Goal: Task Accomplishment & Management: Use online tool/utility

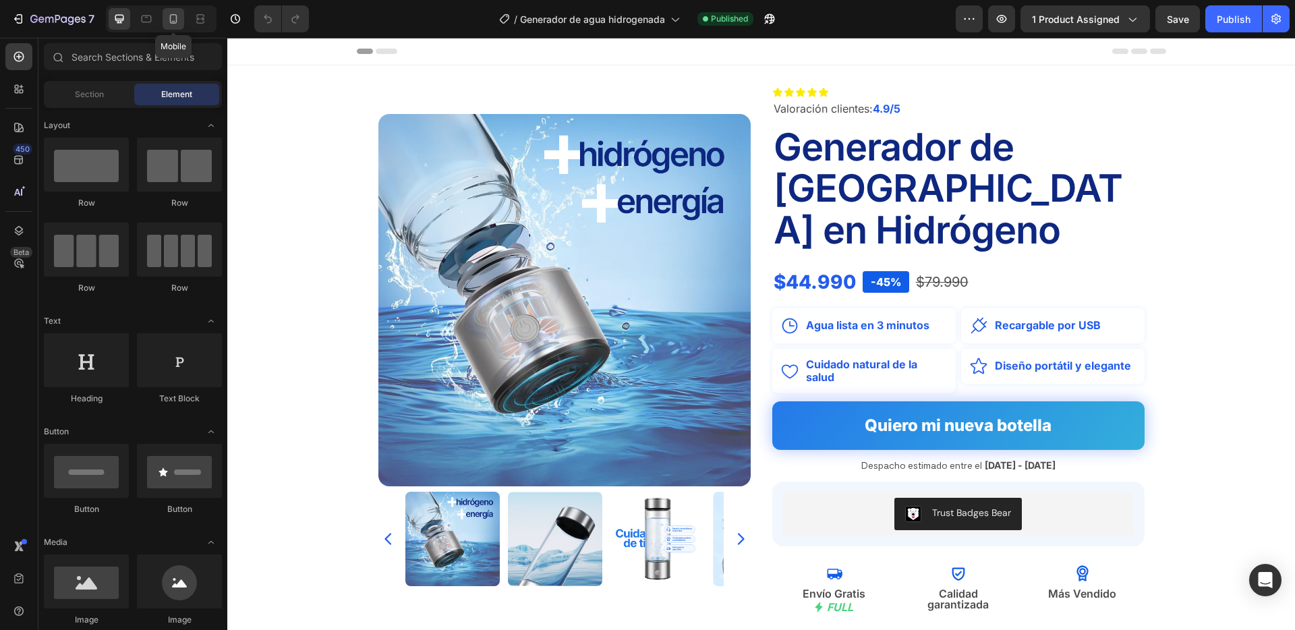
click at [179, 18] on icon at bounding box center [173, 18] width 13 height 13
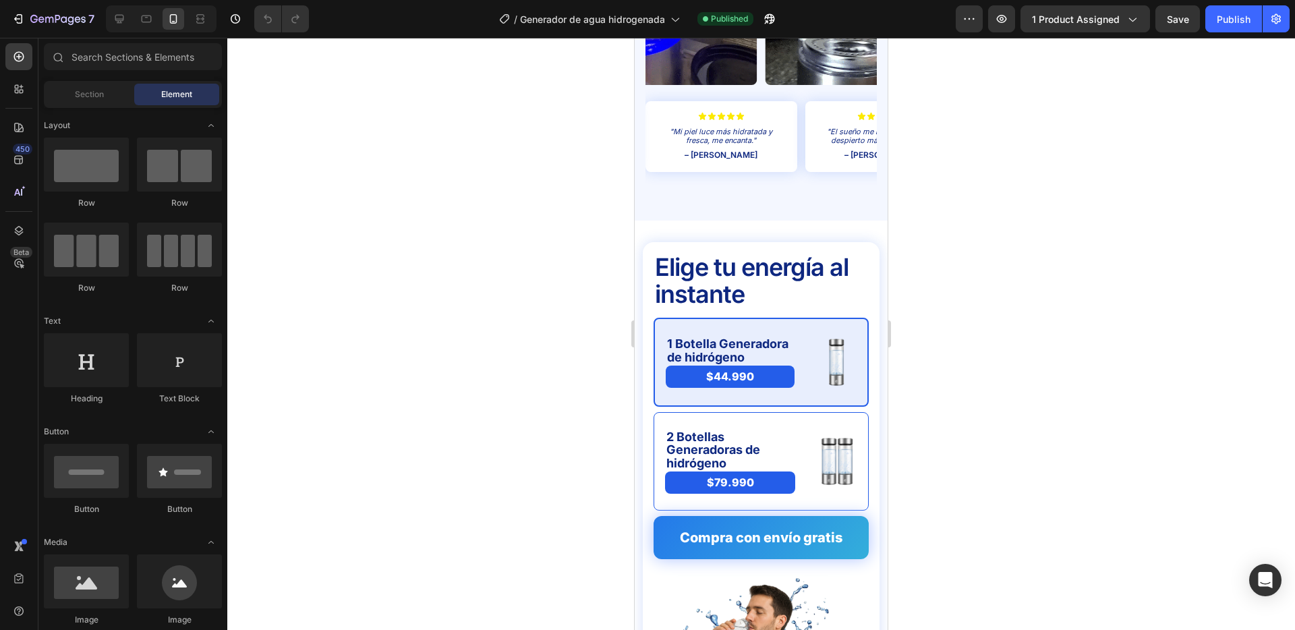
scroll to position [3254, 0]
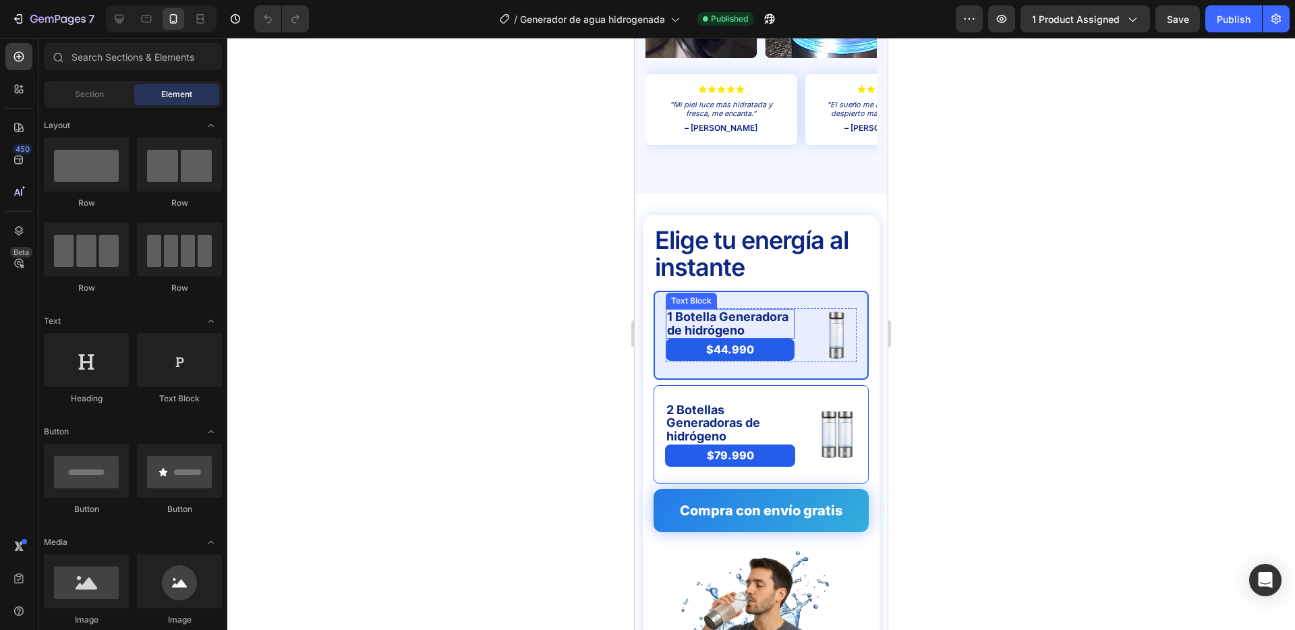
click at [777, 310] on p "1 Botella Generadora de hidrógeno" at bounding box center [730, 323] width 126 height 27
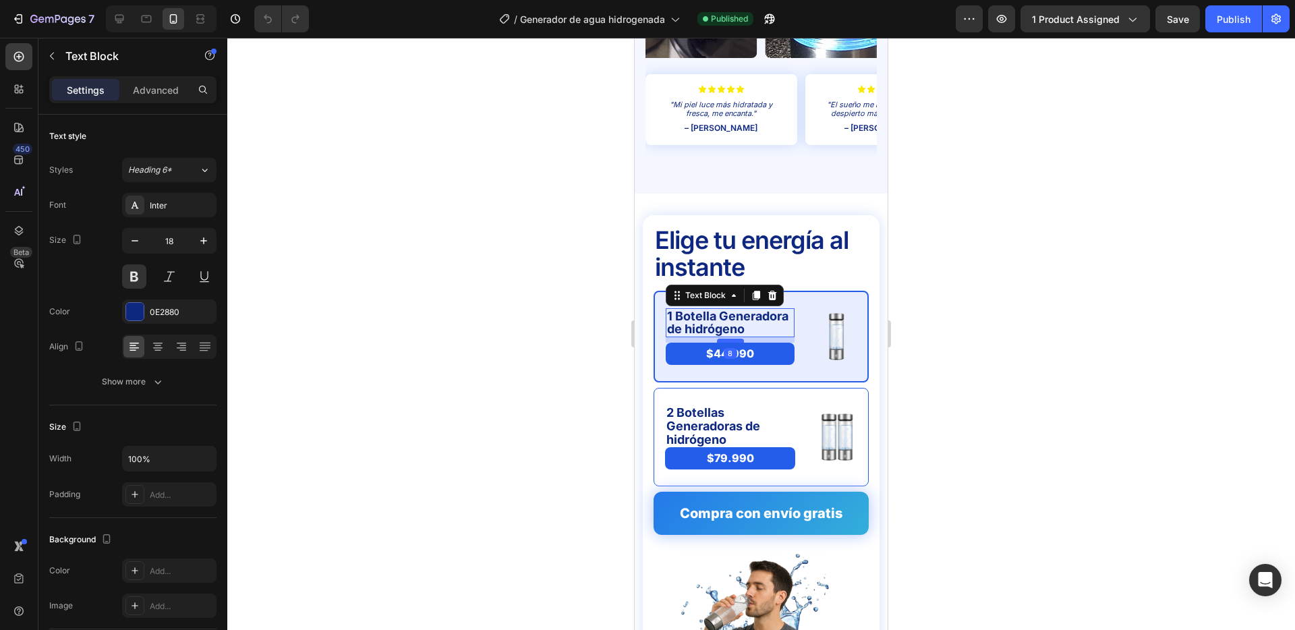
click at [733, 339] on div at bounding box center [730, 341] width 27 height 4
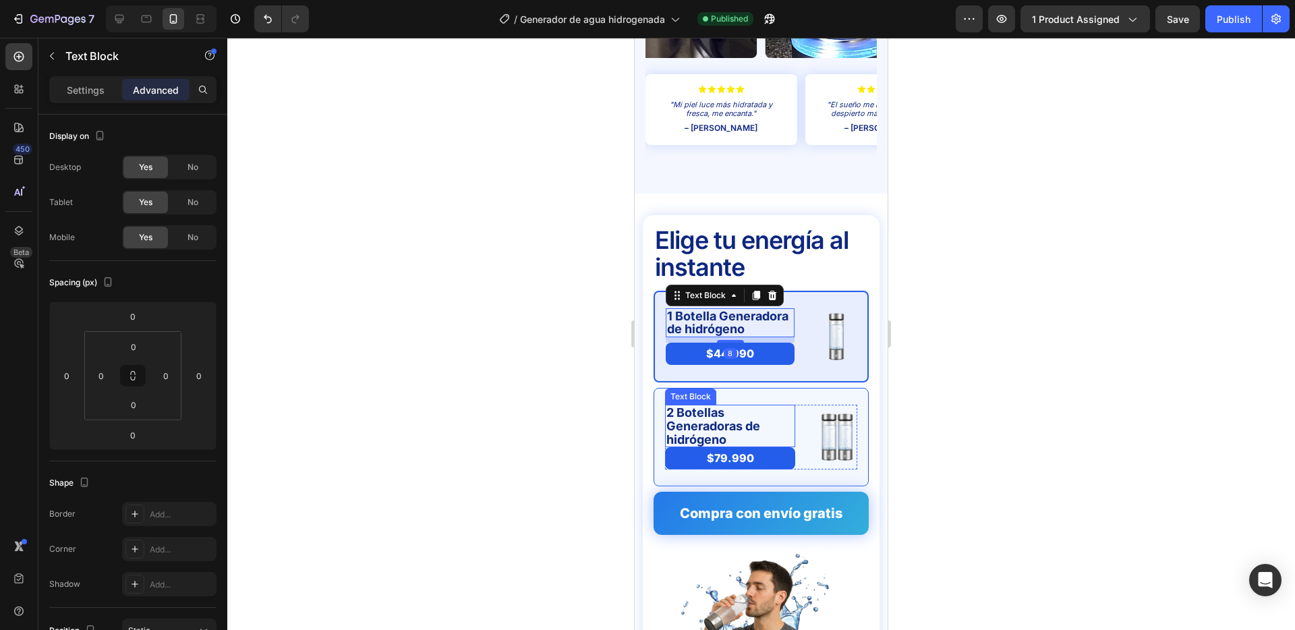
click at [731, 406] on p "2 Botellas Generadoras de hidrógeno" at bounding box center [730, 426] width 127 height 40
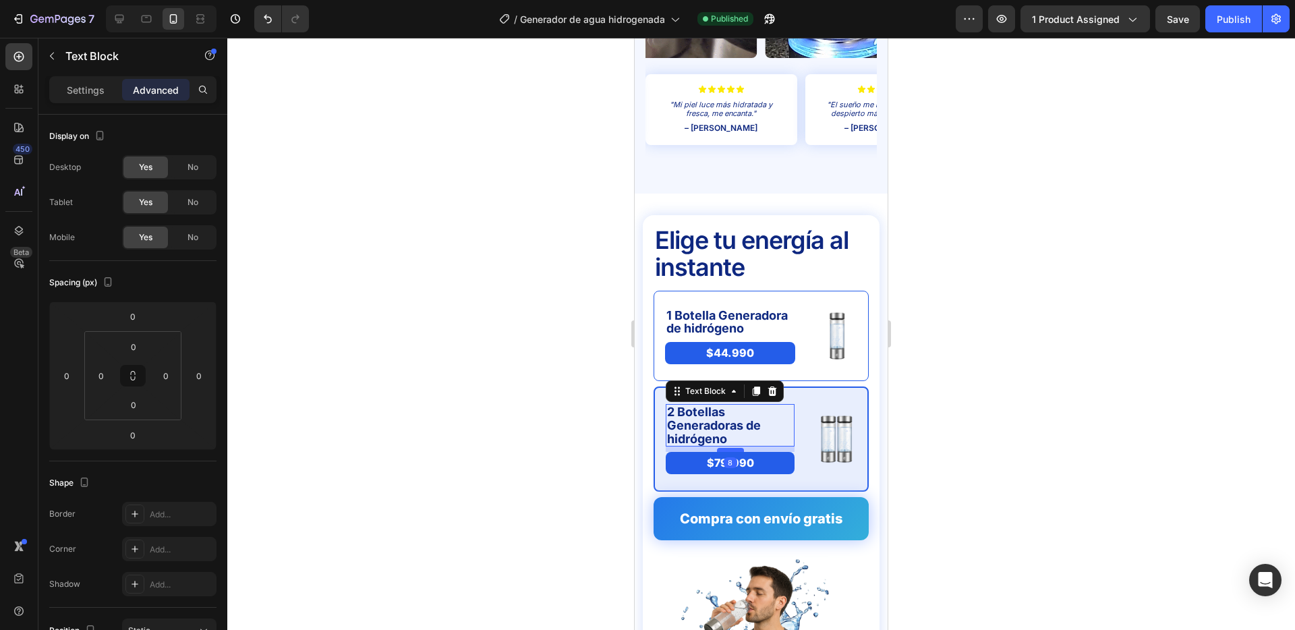
click at [733, 448] on div at bounding box center [730, 450] width 27 height 4
click at [152, 23] on icon at bounding box center [146, 18] width 13 height 13
type input "0"
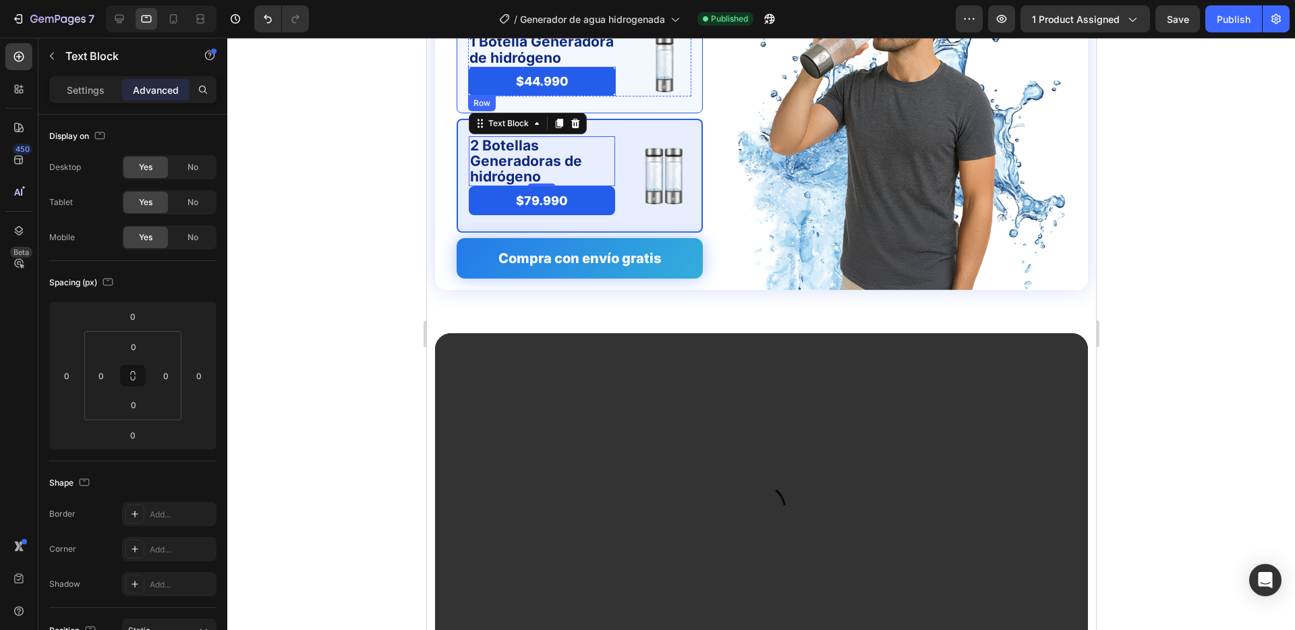
scroll to position [3489, 0]
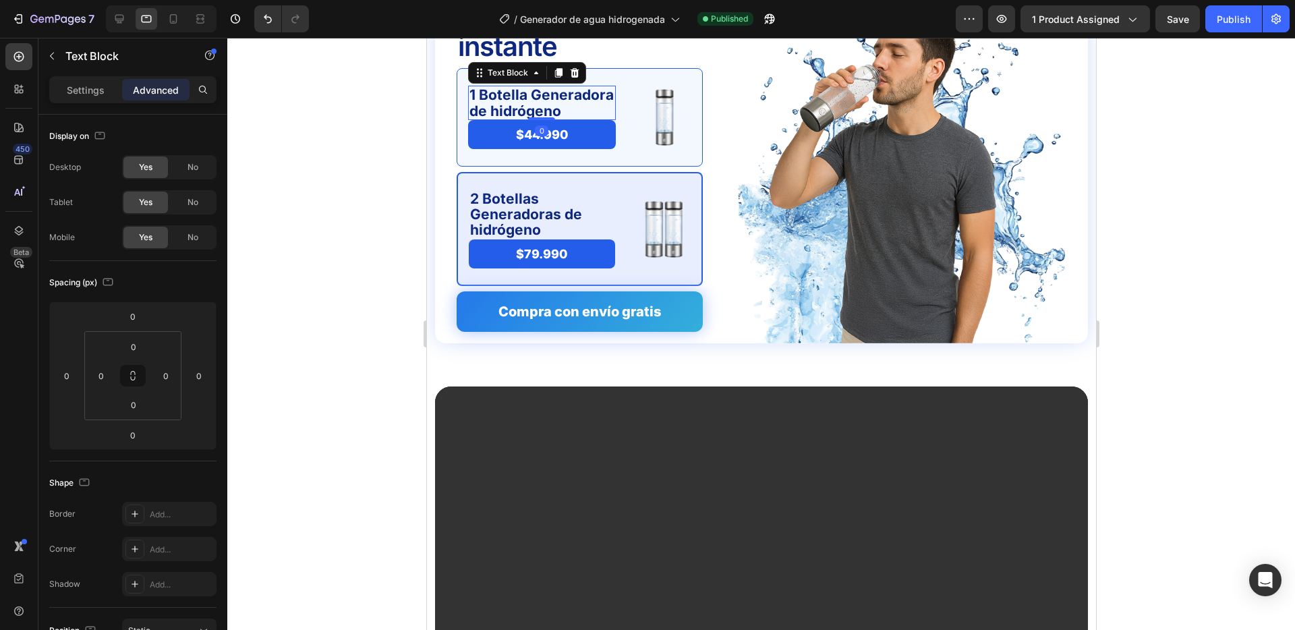
click at [542, 103] on p "1 Botella Generadora de hidrógeno" at bounding box center [541, 102] width 145 height 31
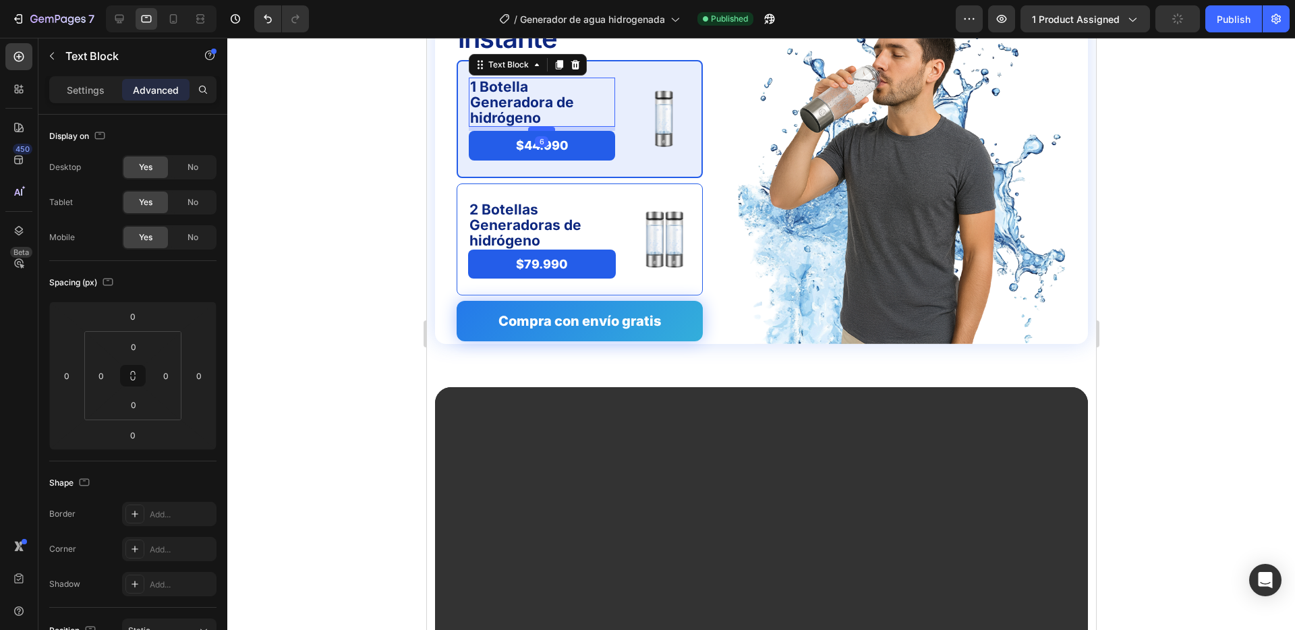
scroll to position [3488, 0]
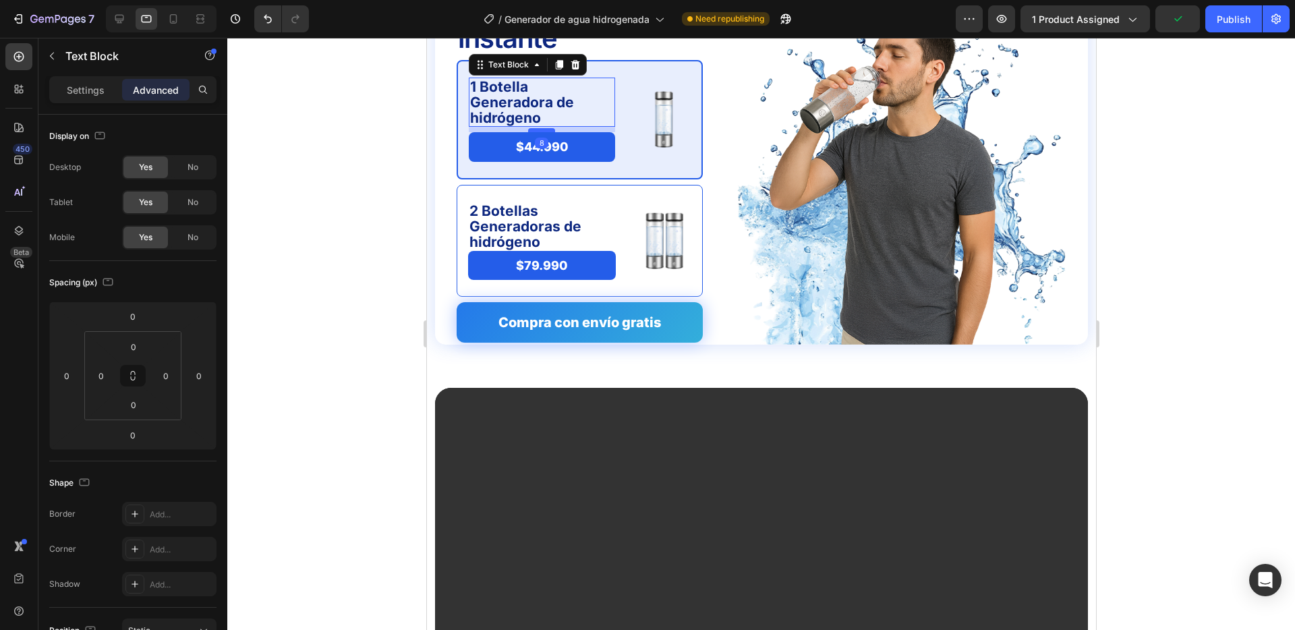
click at [541, 128] on div at bounding box center [541, 130] width 27 height 4
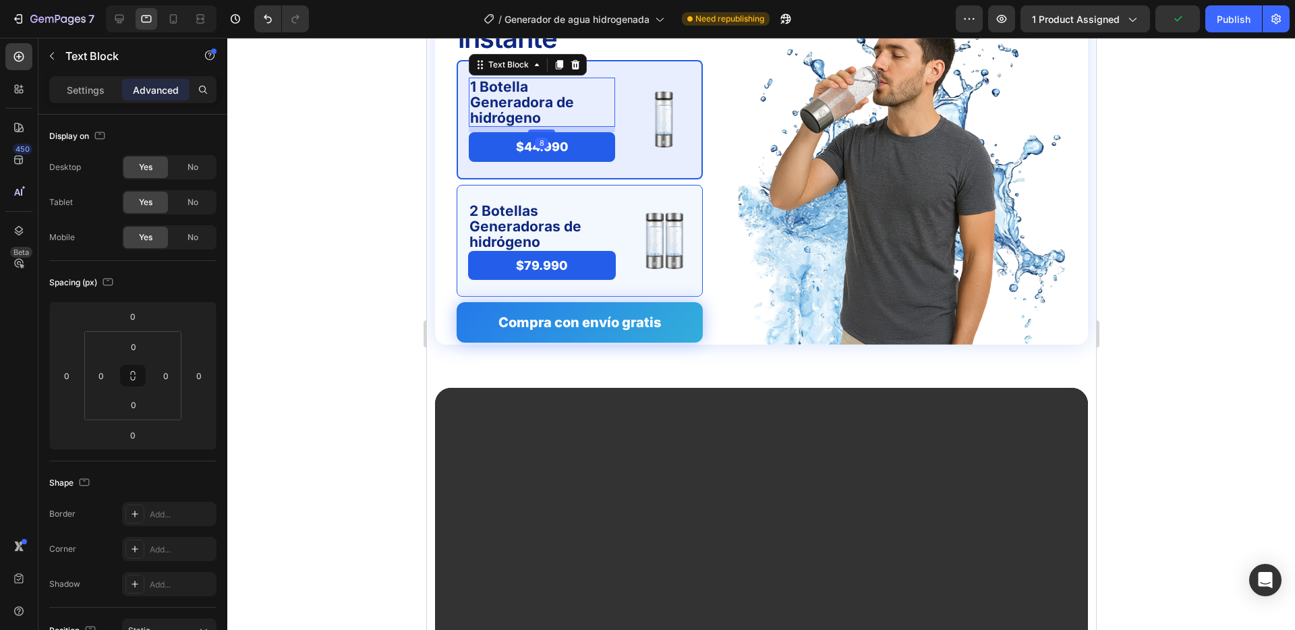
type input "8"
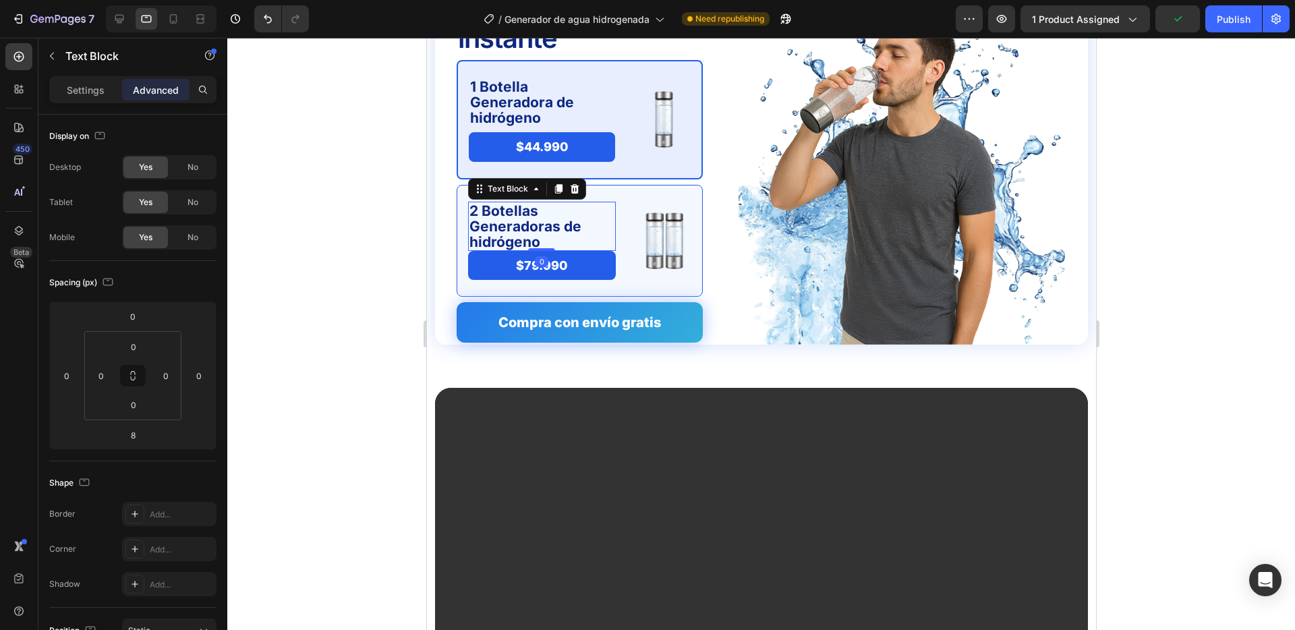
click at [529, 221] on p "2 Botellas Generadoras de hidrógeno" at bounding box center [541, 226] width 145 height 47
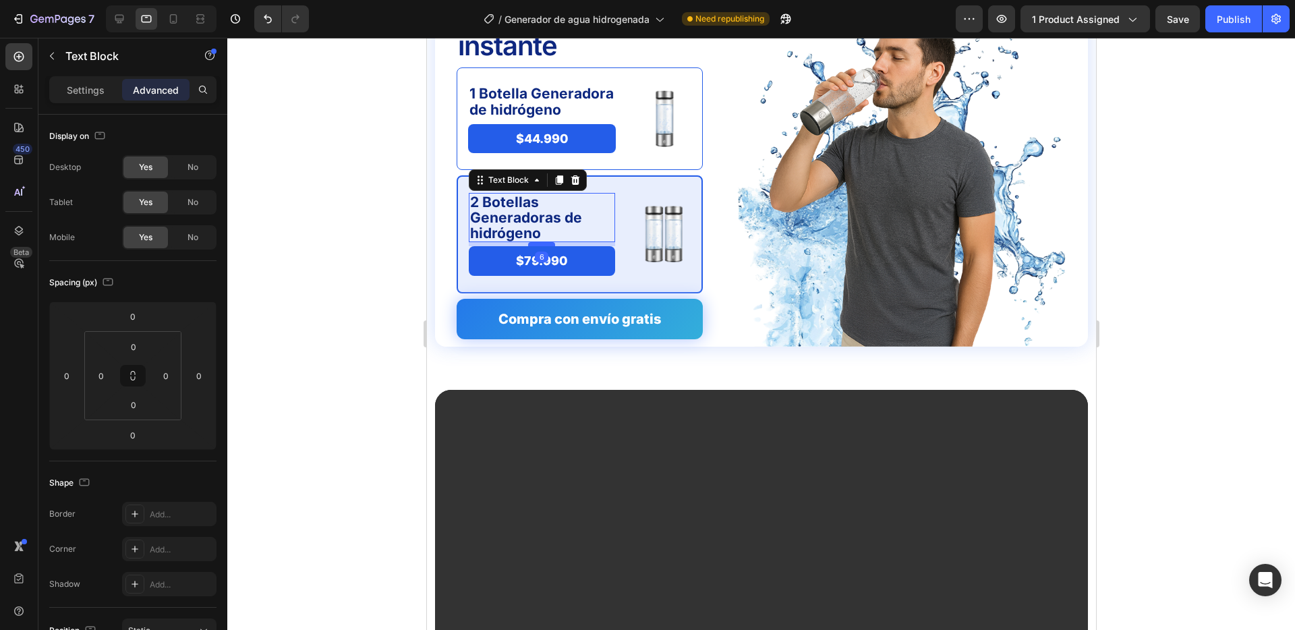
scroll to position [3485, 0]
click at [542, 246] on div at bounding box center [541, 246] width 27 height 4
click at [123, 12] on icon at bounding box center [119, 18] width 13 height 13
type input "0"
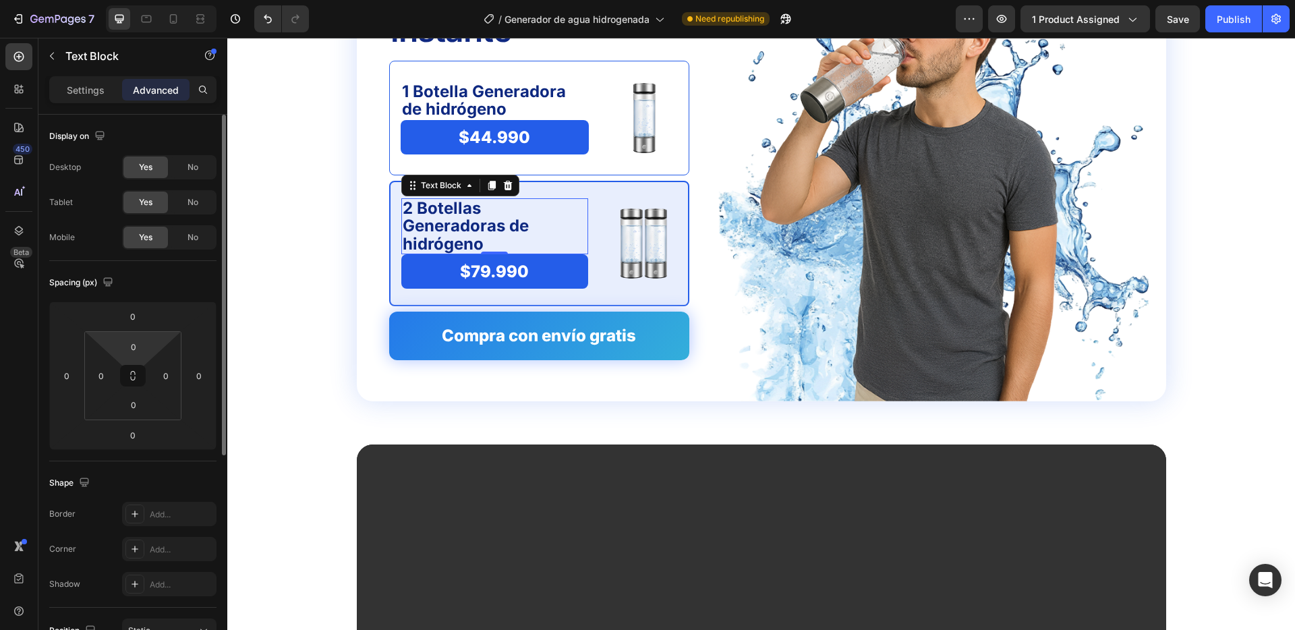
scroll to position [3525, 0]
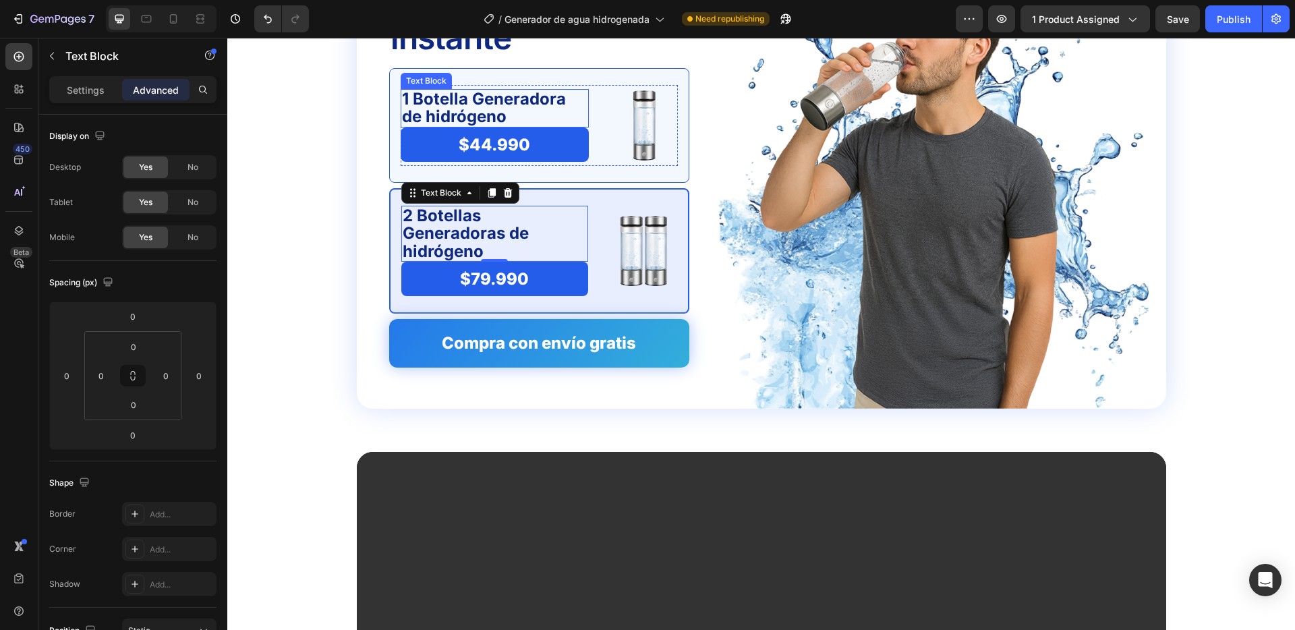
click at [478, 99] on p "1 Botella Generadora de hidrógeno" at bounding box center [495, 108] width 186 height 36
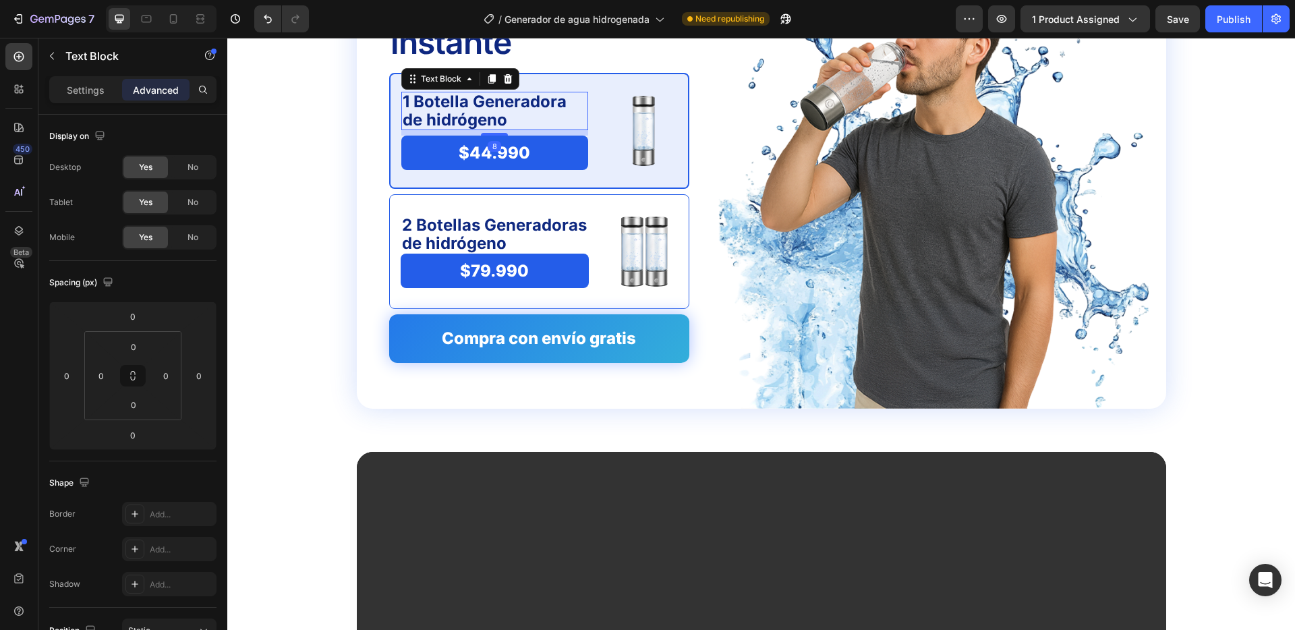
click at [501, 137] on div "1 Botella Generadora de hidrógeno Text Block 8 $44.990 Product Price Product Pr…" at bounding box center [494, 130] width 187 height 81
type input "8"
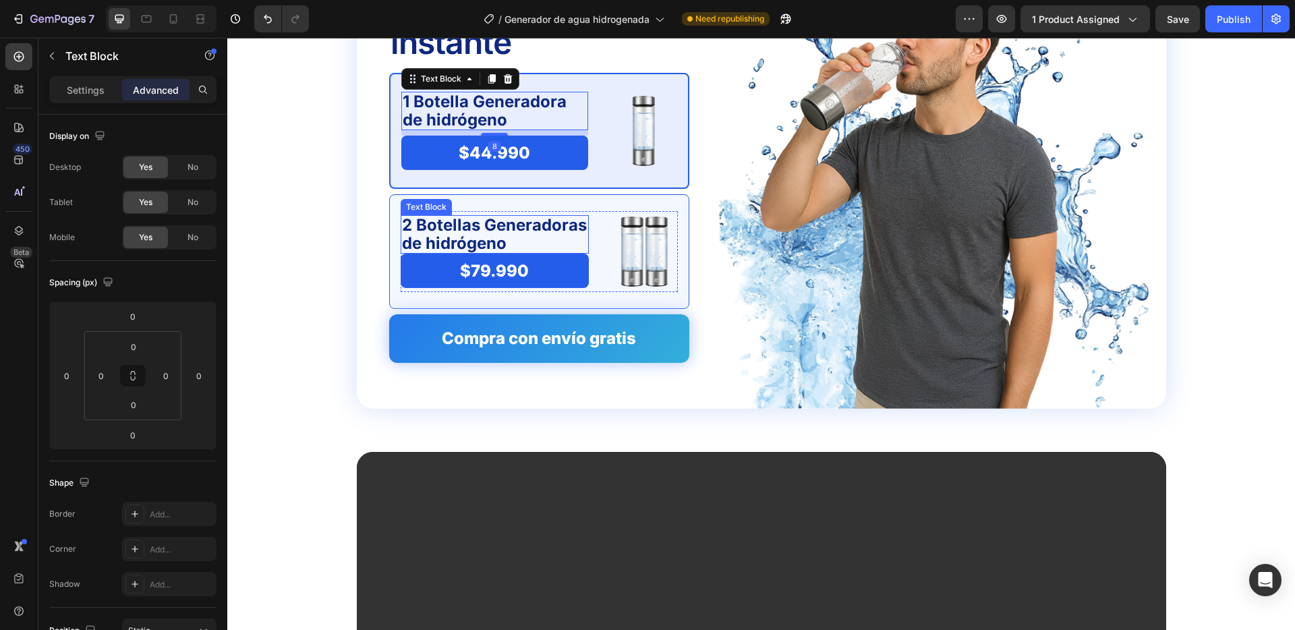
click at [490, 224] on p "2 Botellas Generadoras de hidrógeno" at bounding box center [495, 235] width 186 height 36
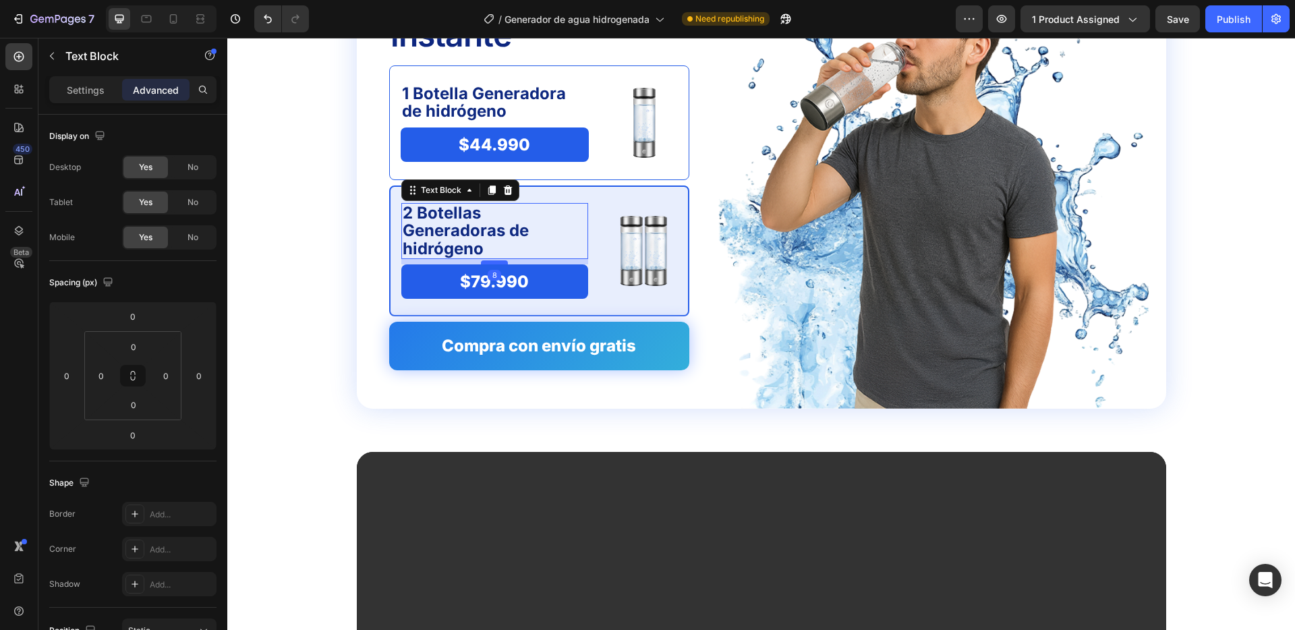
click at [500, 260] on div at bounding box center [494, 262] width 27 height 4
type input "8"
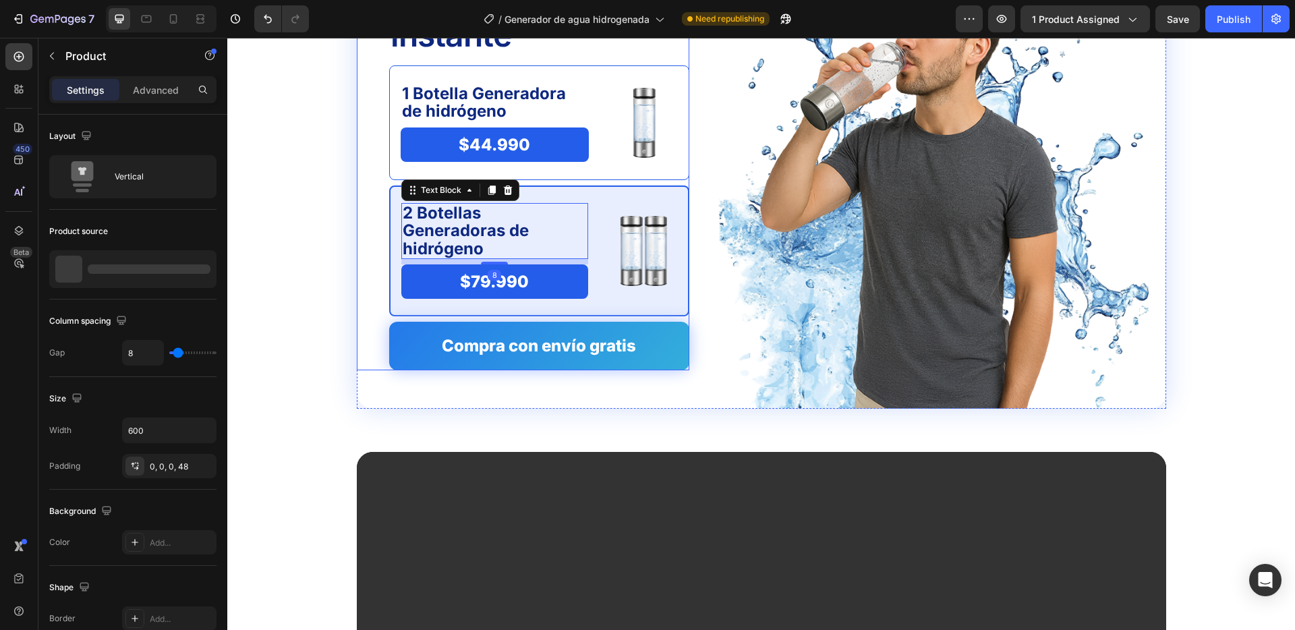
click at [364, 235] on div "Elige tu energía al instante Text Block 1 Botella Generadora de hidrógeno Text …" at bounding box center [523, 175] width 333 height 390
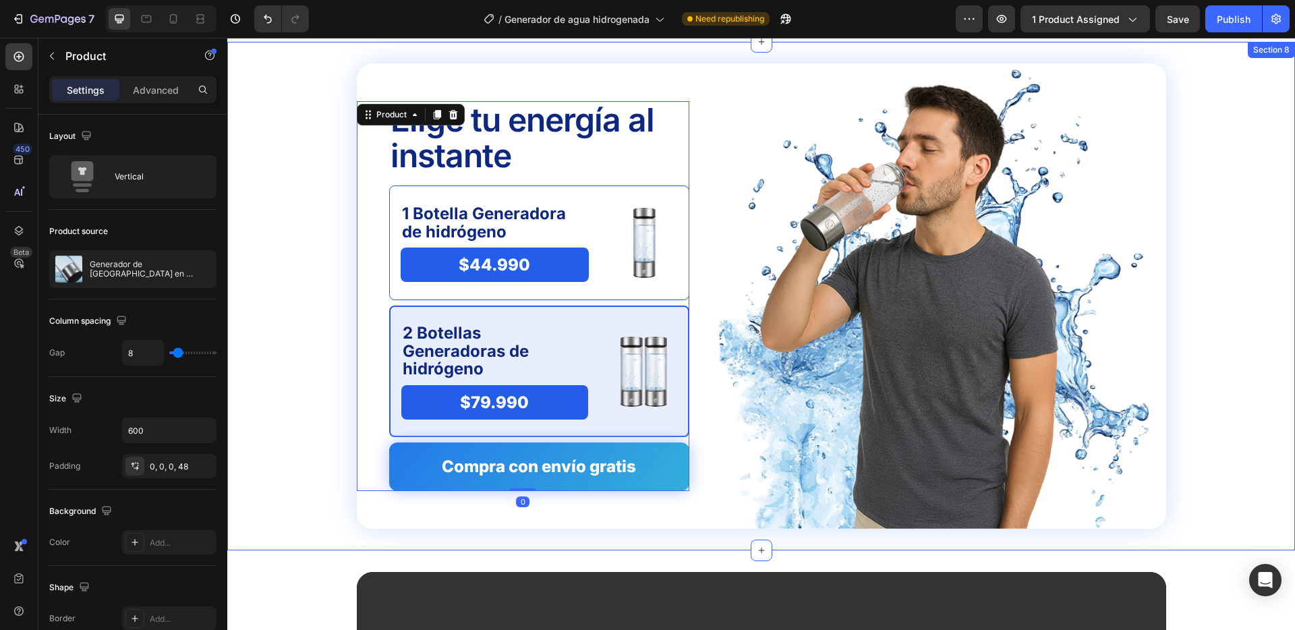
scroll to position [3364, 0]
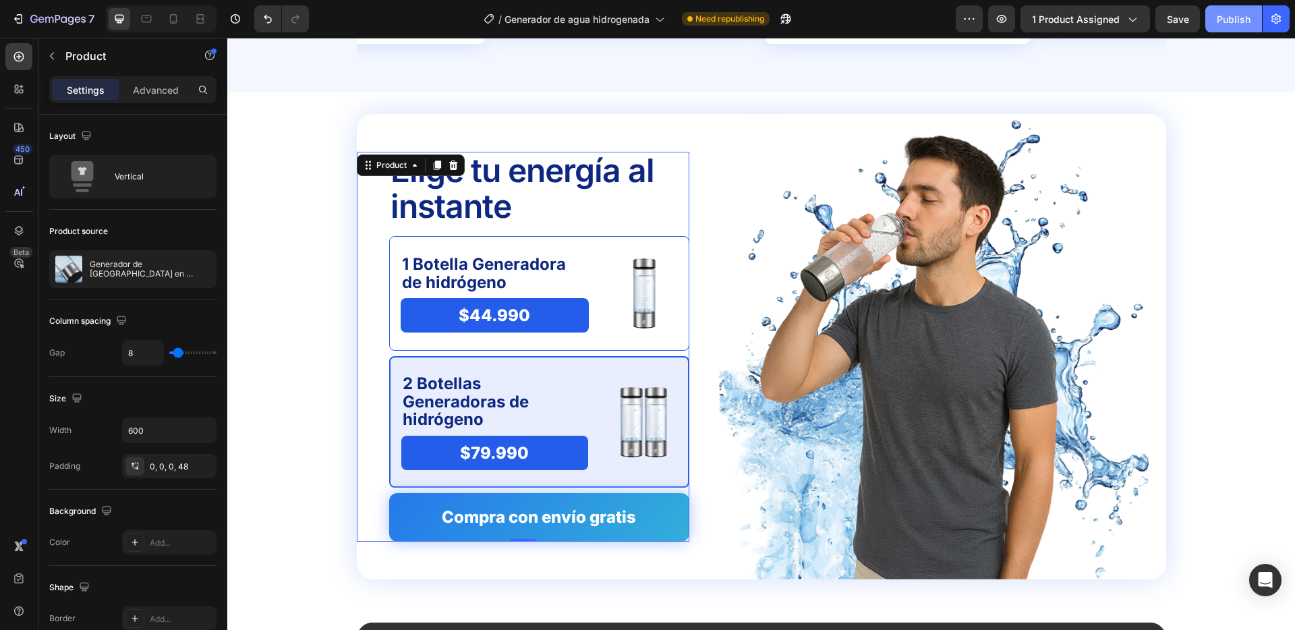
click at [1235, 10] on button "Publish" at bounding box center [1234, 18] width 57 height 27
click at [148, 23] on icon at bounding box center [146, 18] width 13 height 13
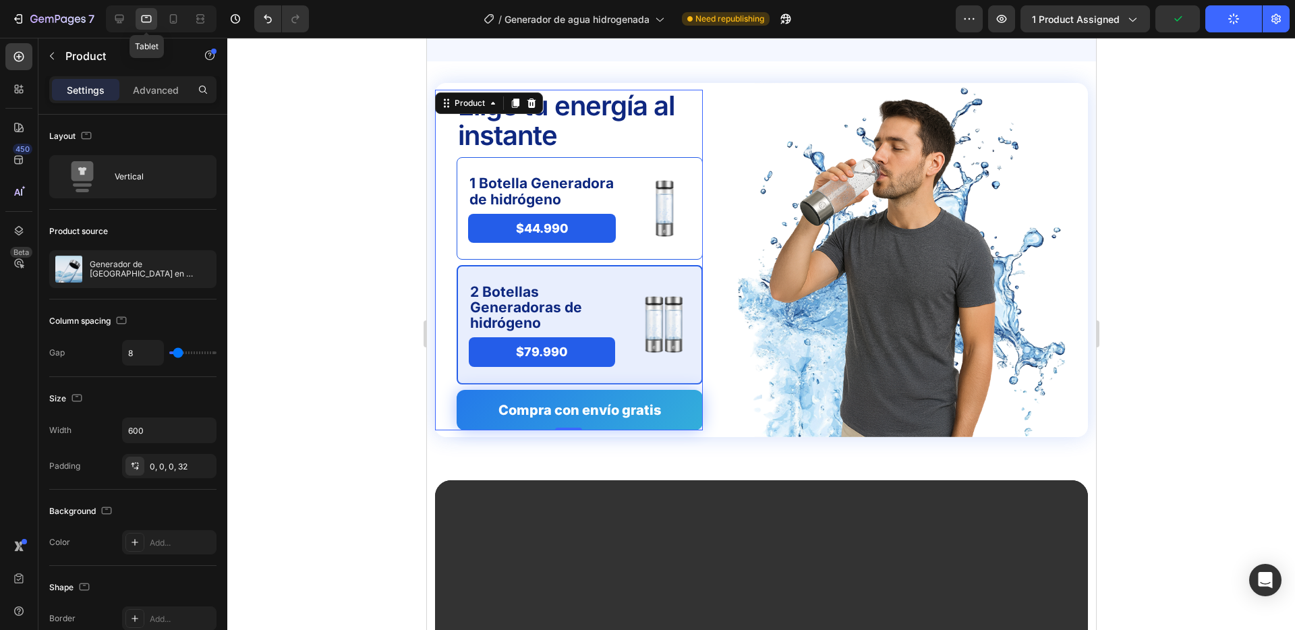
scroll to position [3401, 0]
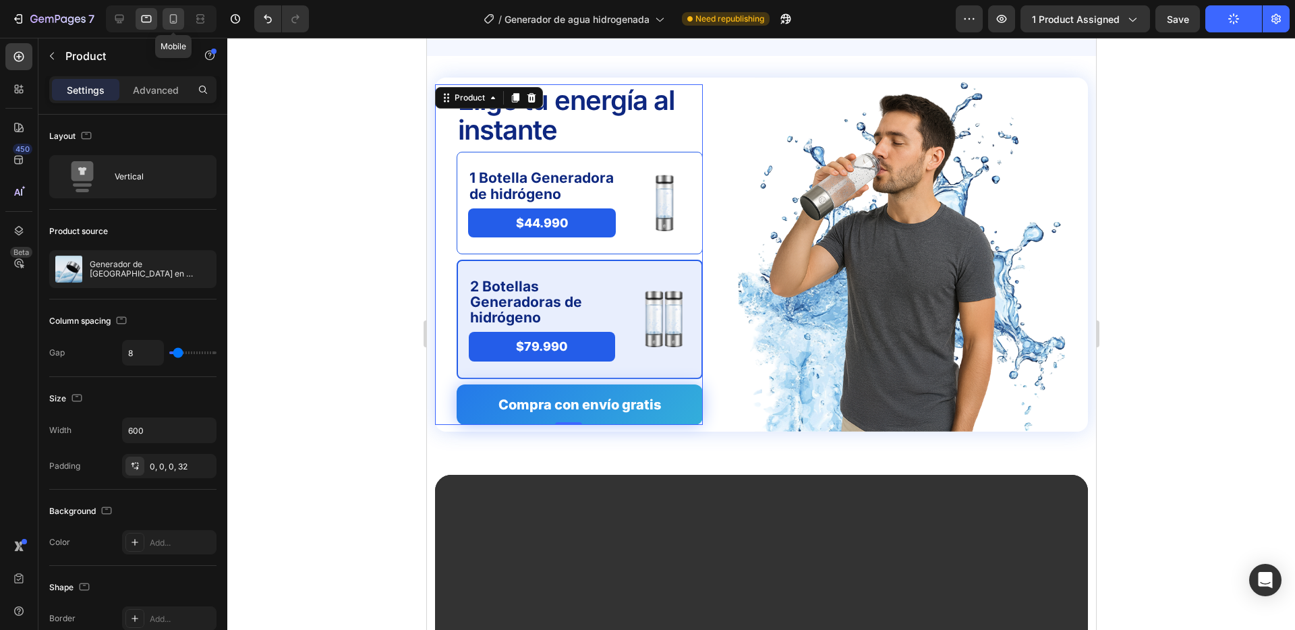
click at [168, 16] on icon at bounding box center [173, 18] width 13 height 13
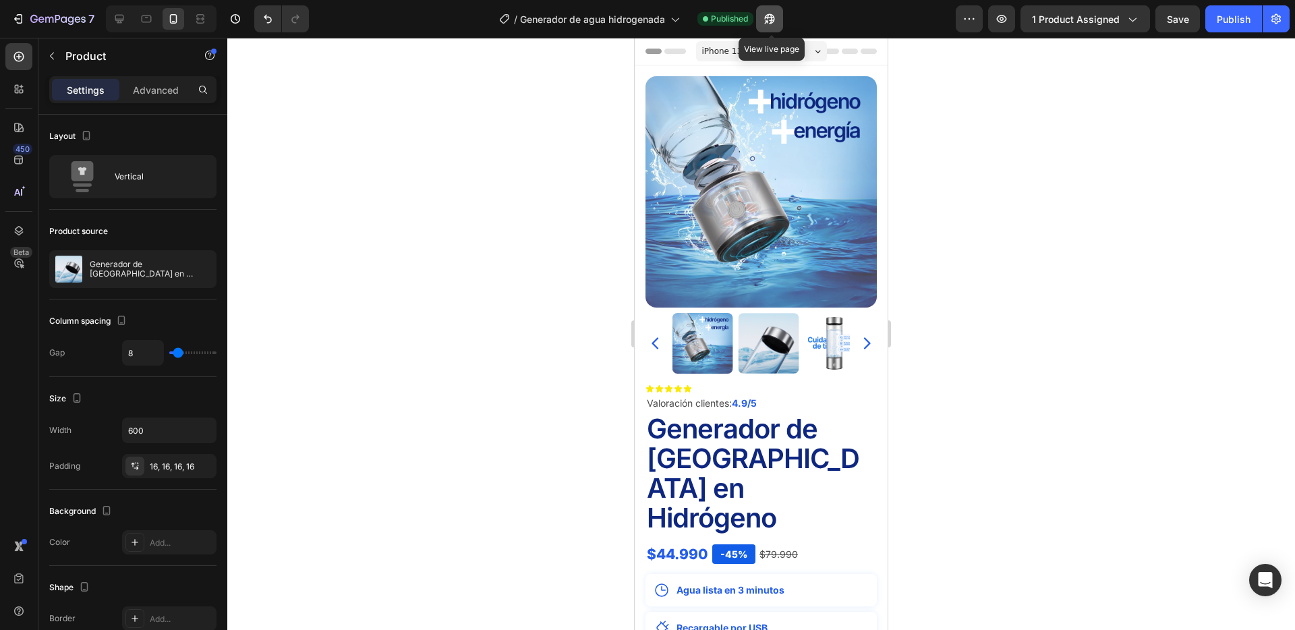
click at [776, 18] on icon "button" at bounding box center [769, 18] width 13 height 13
